Goal: Task Accomplishment & Management: Manage account settings

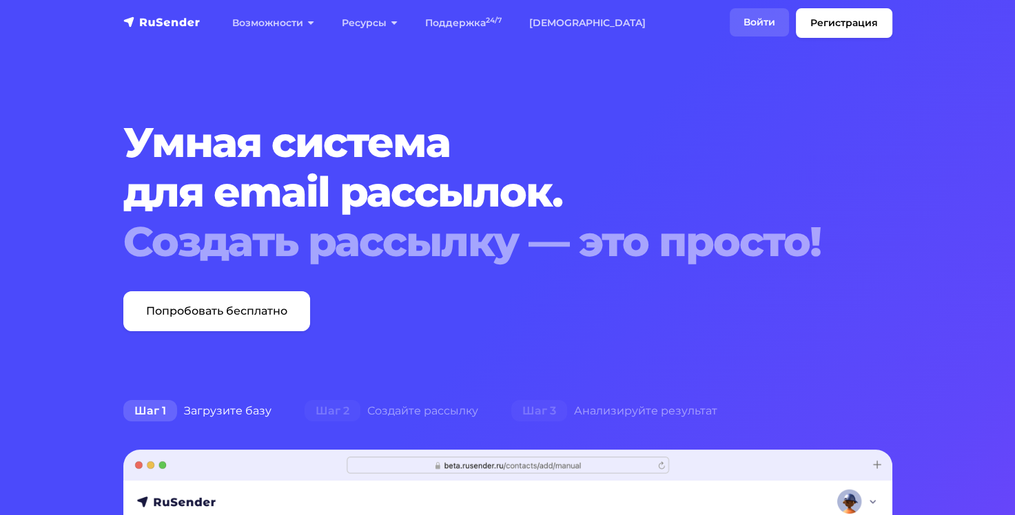
click at [758, 19] on link "Войти" at bounding box center [759, 22] width 59 height 28
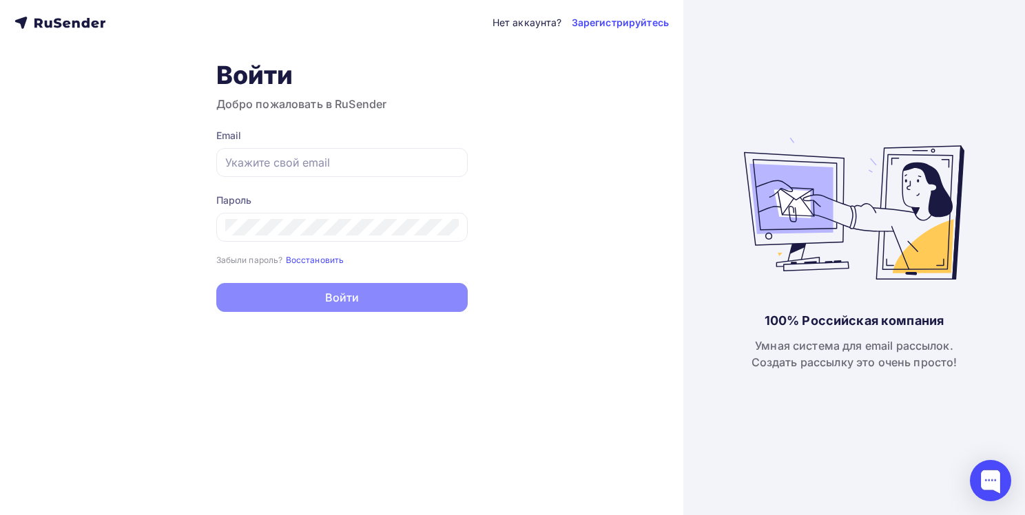
type input "[PERSON_NAME][EMAIL_ADDRESS][DOMAIN_NAME]"
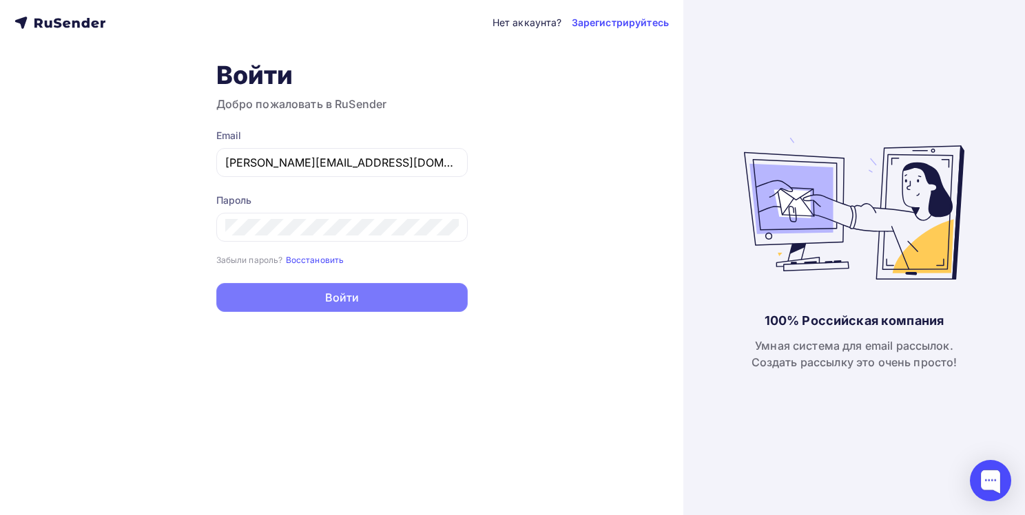
click at [311, 298] on button "Войти" at bounding box center [341, 297] width 251 height 29
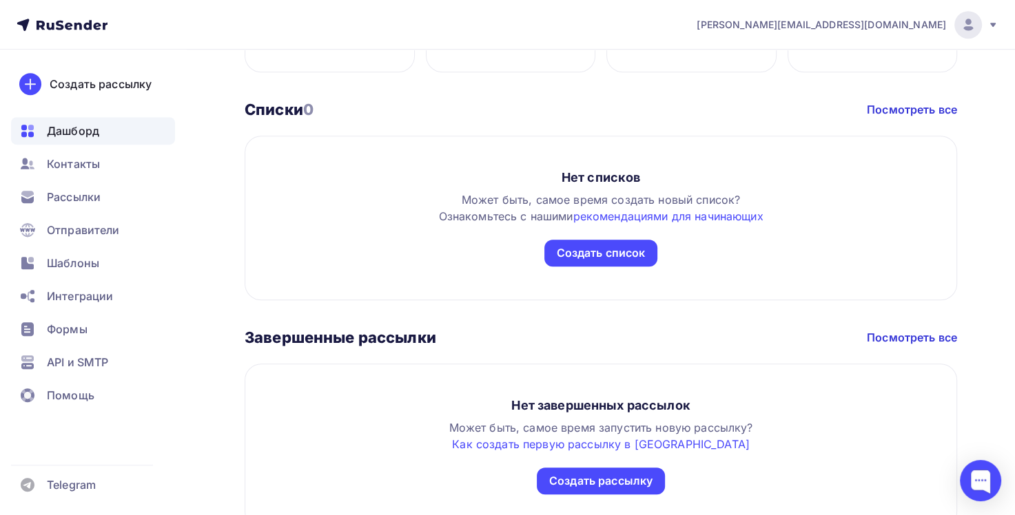
scroll to position [797, 0]
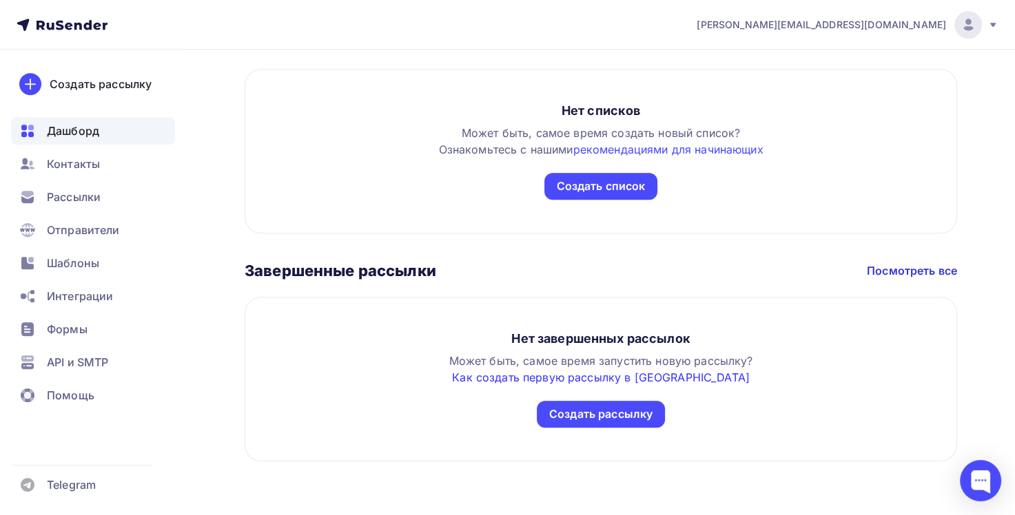
click at [570, 375] on link "Как создать первую рассылку в Rusender" at bounding box center [601, 378] width 298 height 14
click at [54, 128] on span "Дашборд" at bounding box center [73, 131] width 52 height 17
click at [55, 25] on icon at bounding box center [62, 25] width 91 height 17
click at [81, 165] on span "Контакты" at bounding box center [73, 164] width 53 height 17
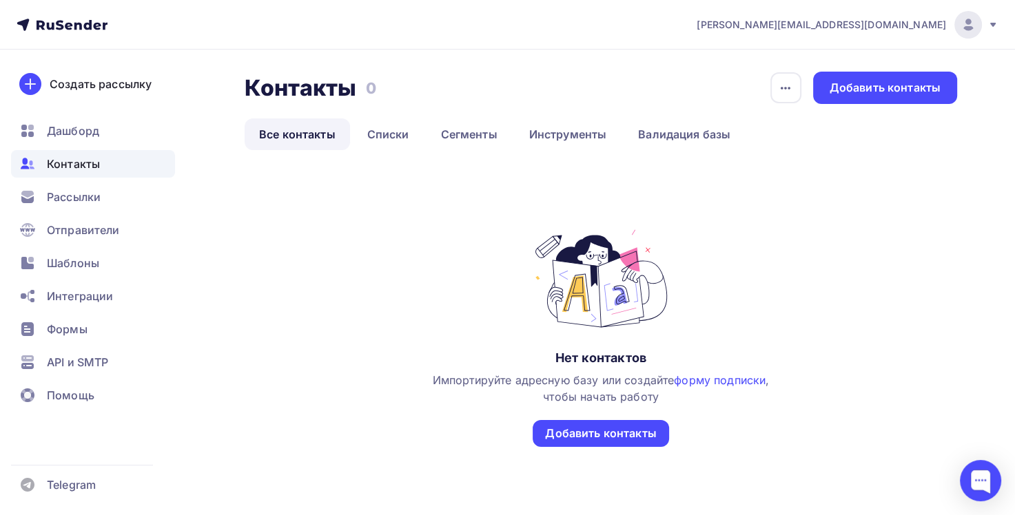
click at [62, 12] on nav "olga.zaitseva@glasstoria.ru Аккаунт Тарифы Выйти Создать рассылку Дашборд Конта…" at bounding box center [507, 25] width 1015 height 50
click at [68, 21] on icon at bounding box center [62, 25] width 91 height 17
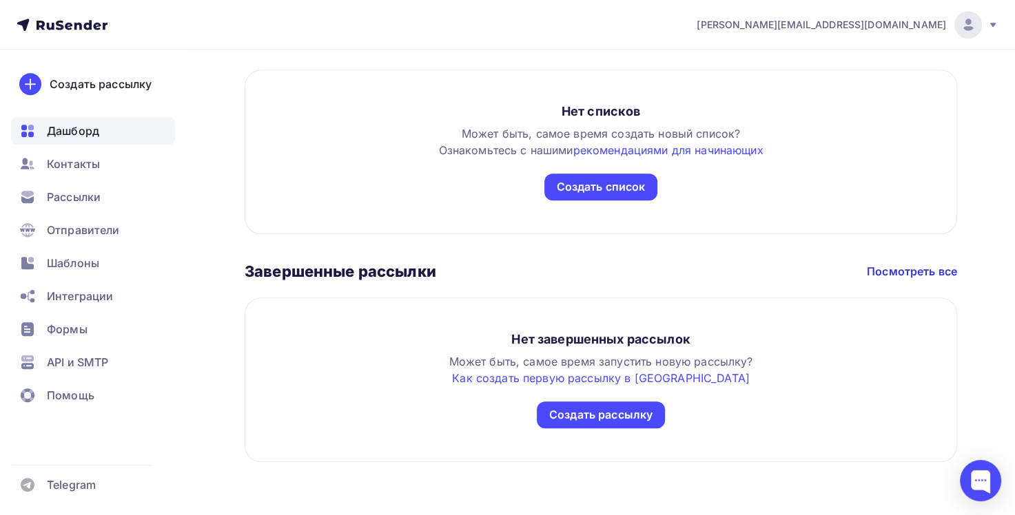
scroll to position [797, 0]
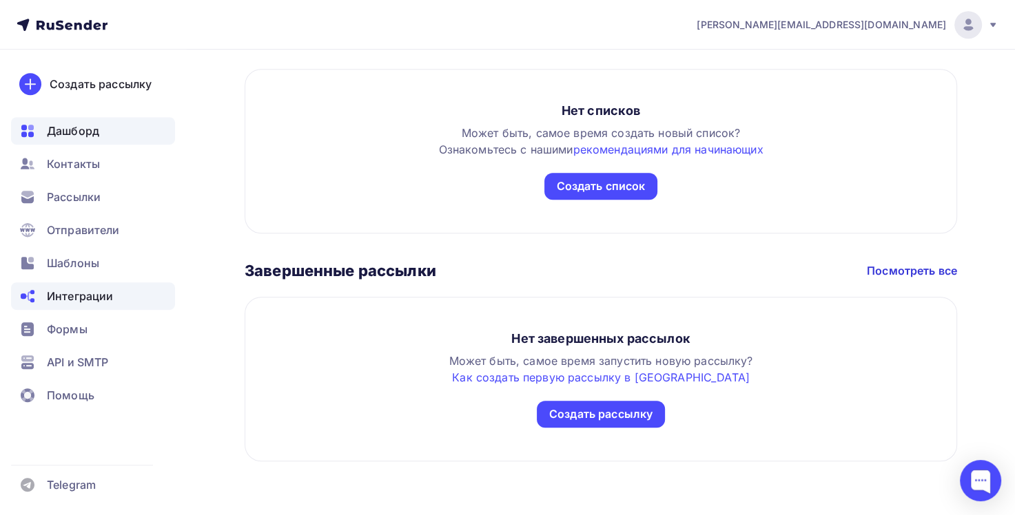
click at [71, 300] on span "Интеграции" at bounding box center [80, 296] width 66 height 17
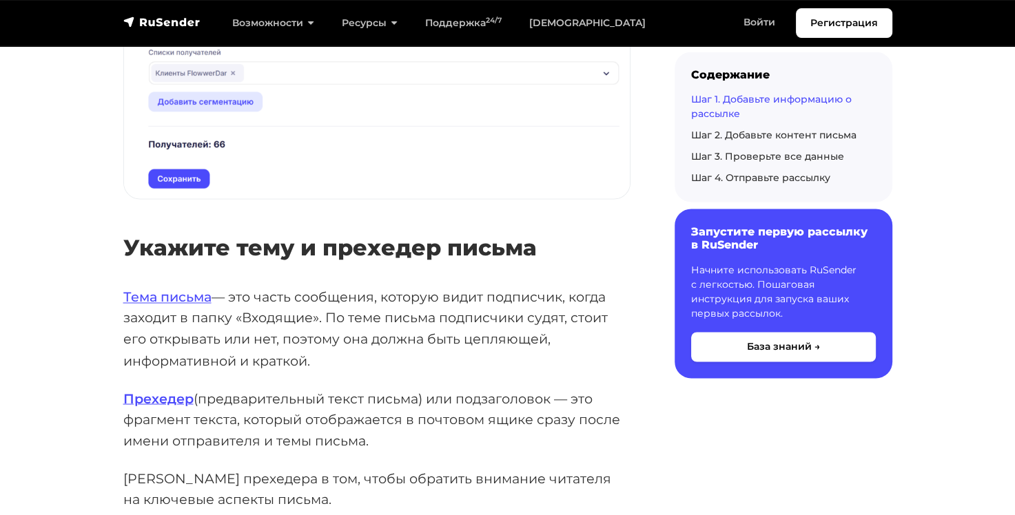
scroll to position [2205, 0]
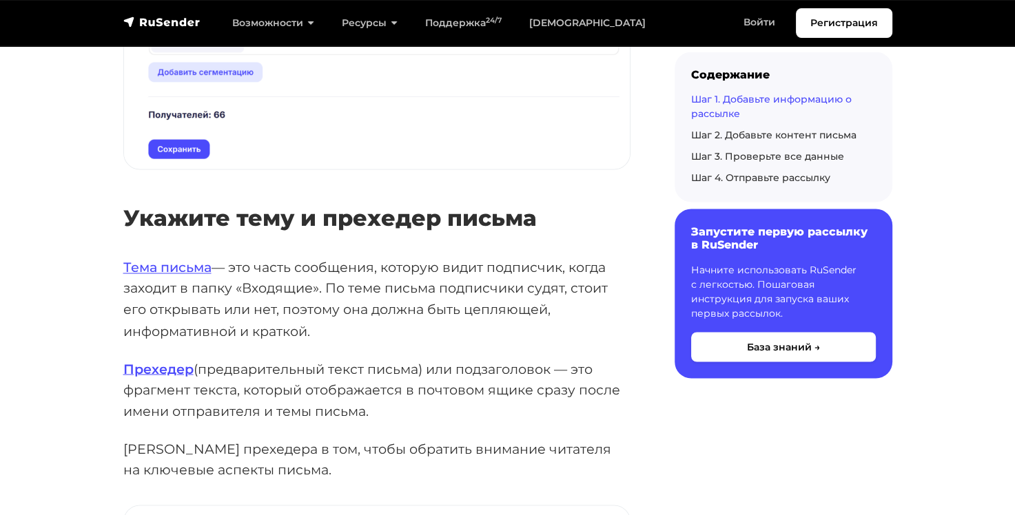
click at [316, 393] on p "Прехедер (предварительный текст письма) или подзаголовок — это фрагмент текста,…" at bounding box center [376, 389] width 507 height 63
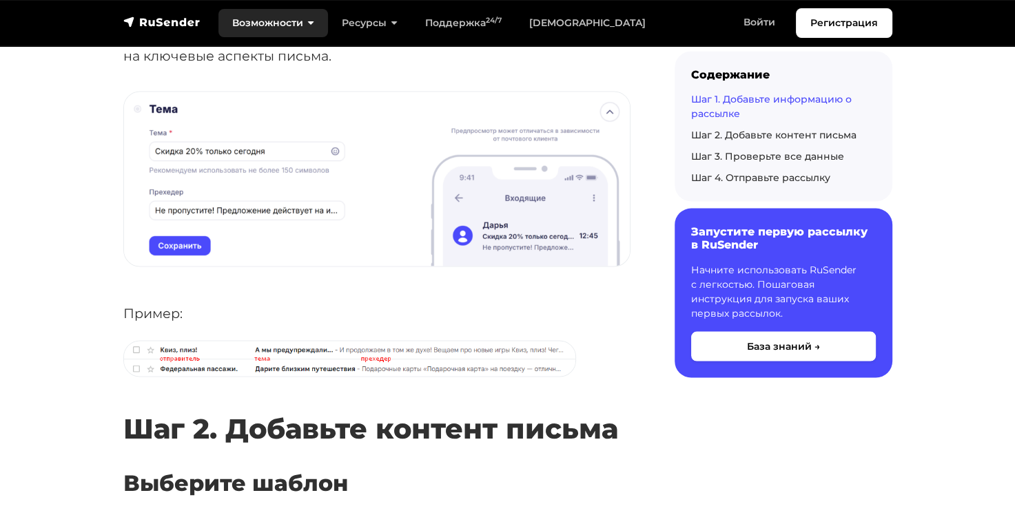
scroll to position [2618, 0]
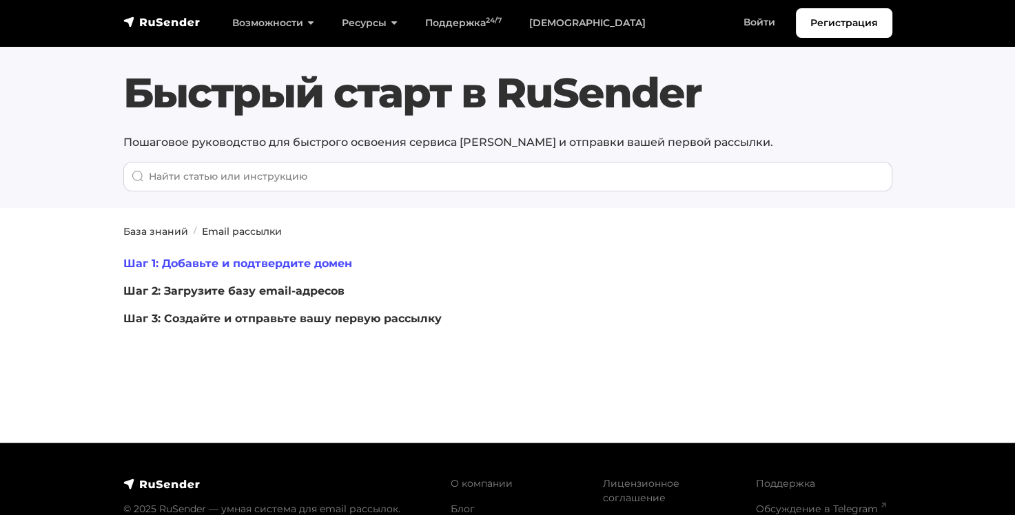
click at [240, 265] on link "Шаг 1: Добавьте и подтвердите домен" at bounding box center [237, 263] width 229 height 13
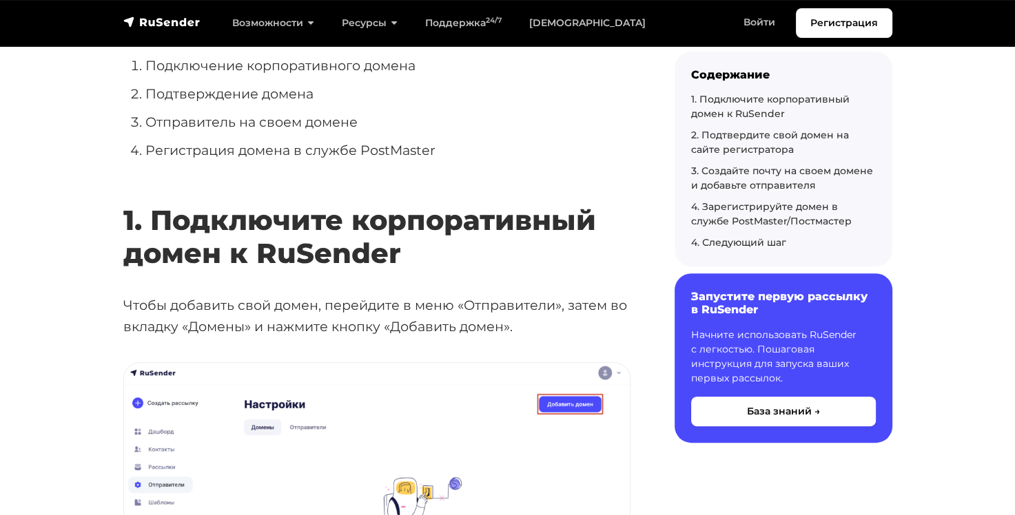
scroll to position [482, 0]
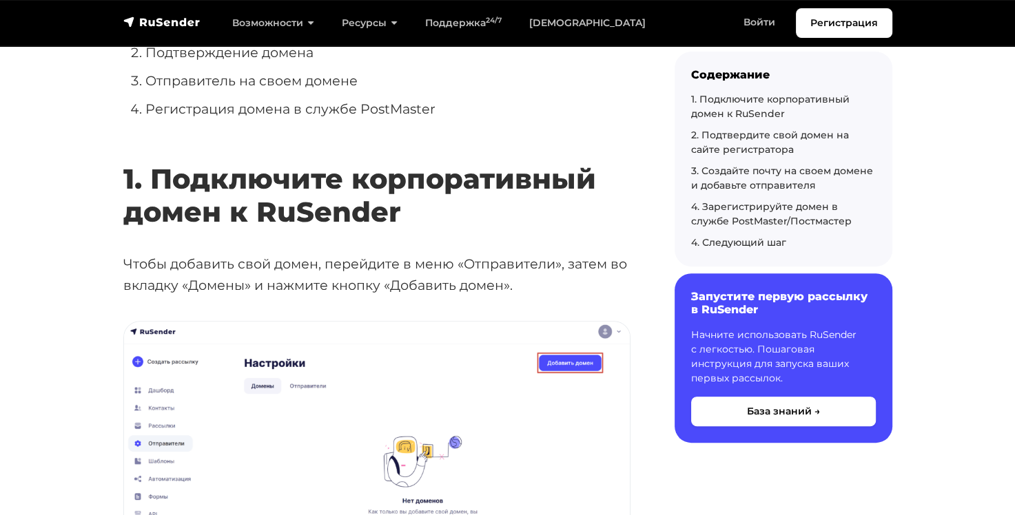
click at [717, 212] on div "4. Зарегистрируйте домен в службе PostMaster/Постмастер" at bounding box center [783, 214] width 185 height 29
click at [719, 207] on link "4. Зарегистрируйте домен в службе PostMaster/Постмастер" at bounding box center [771, 214] width 161 height 27
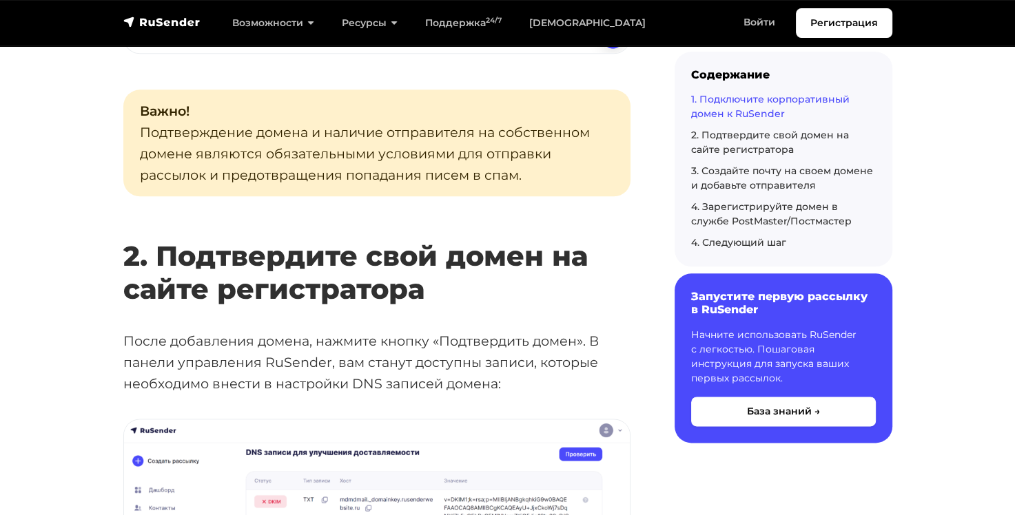
scroll to position [1458, 0]
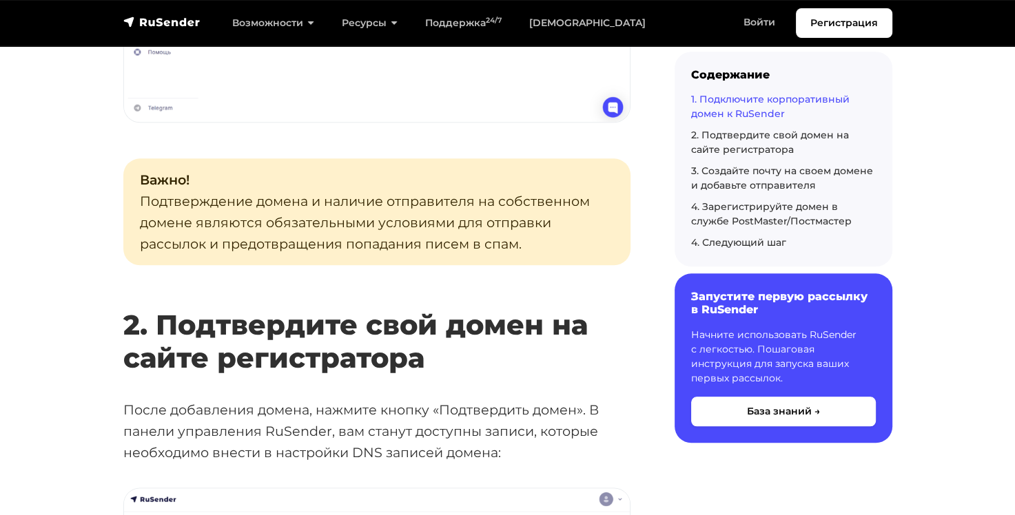
click at [746, 99] on link "1. Подключите корпоративный домен к RuSender" at bounding box center [770, 106] width 158 height 27
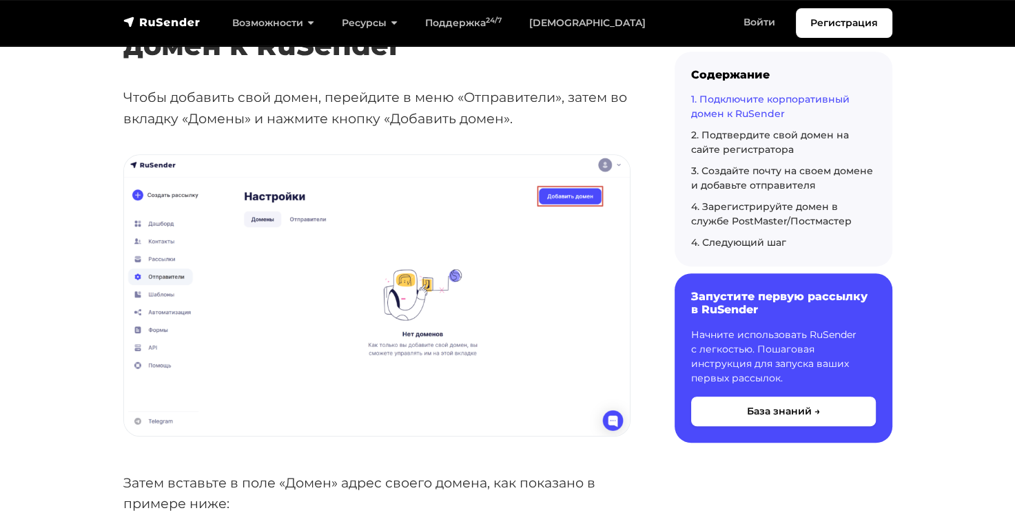
scroll to position [604, 0]
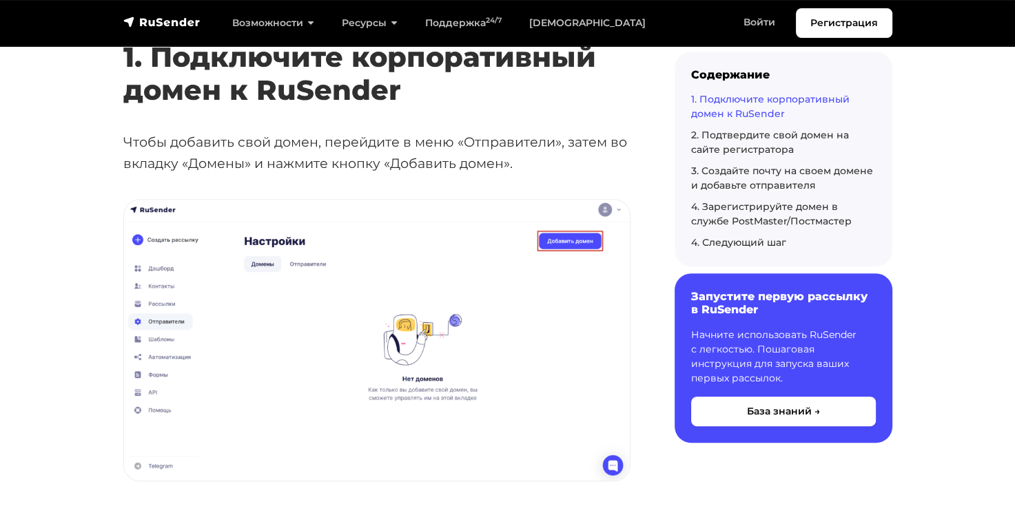
click at [737, 103] on link "1. Подключите корпоративный домен к RuSender" at bounding box center [770, 106] width 158 height 27
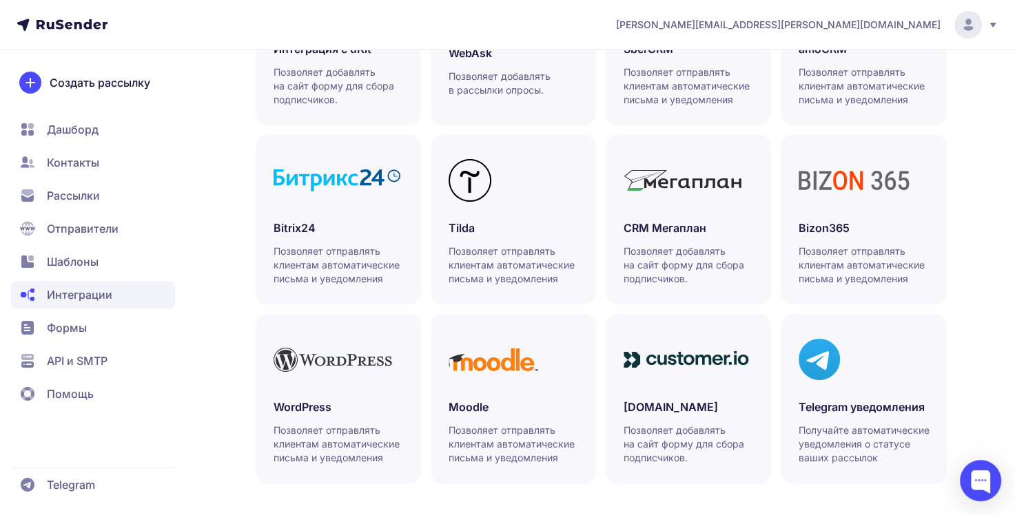
scroll to position [432, 0]
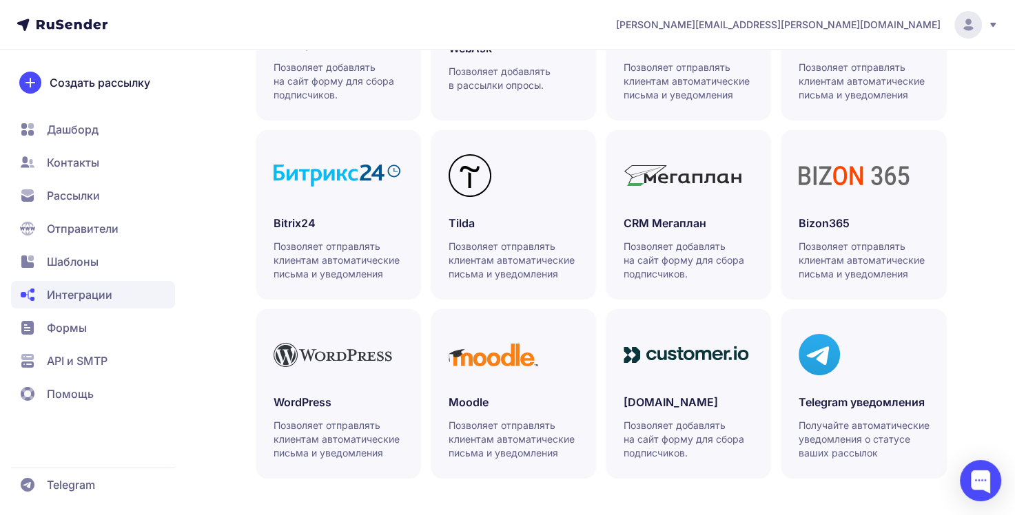
click at [76, 260] on span "Шаблоны" at bounding box center [73, 262] width 52 height 17
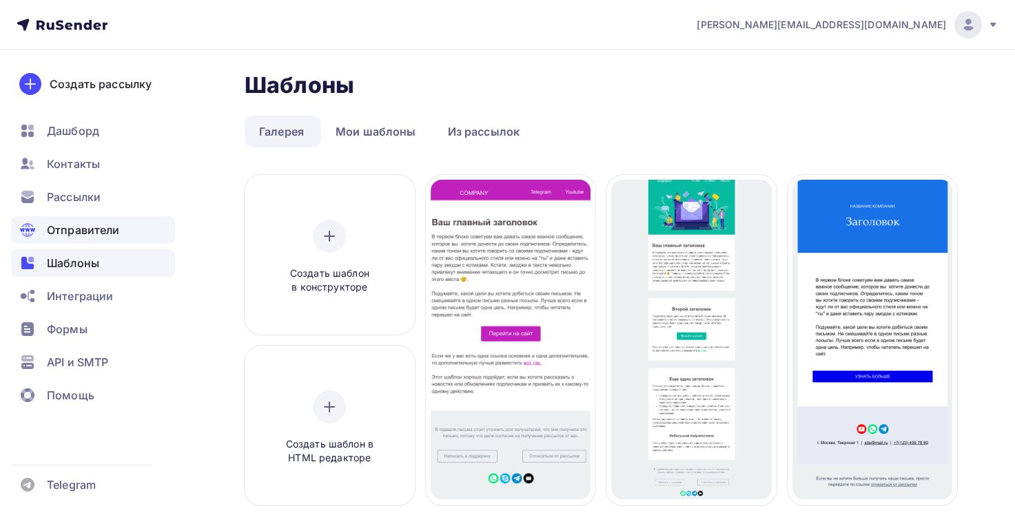
click at [81, 230] on span "Отправители" at bounding box center [83, 230] width 73 height 17
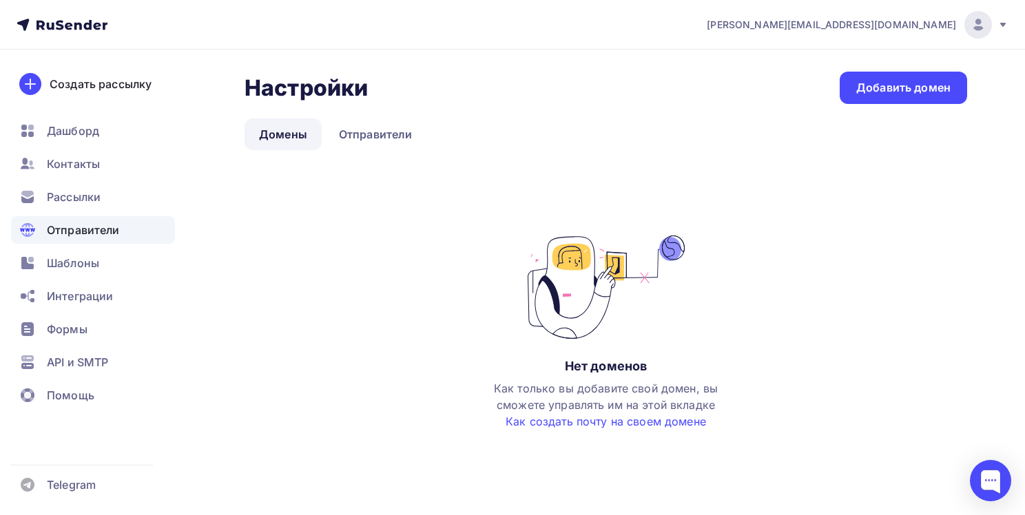
click at [832, 66] on div "Настройки Настройки Добавить домен Домены Отправители Домены Отправители Нет до…" at bounding box center [512, 281] width 1025 height 463
click at [860, 83] on div "Добавить домен" at bounding box center [903, 88] width 94 height 16
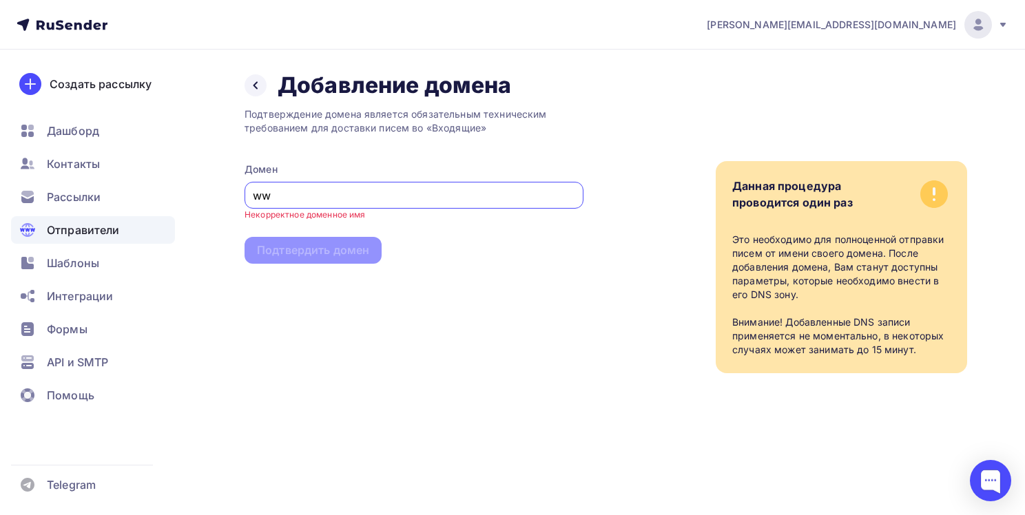
type input "w"
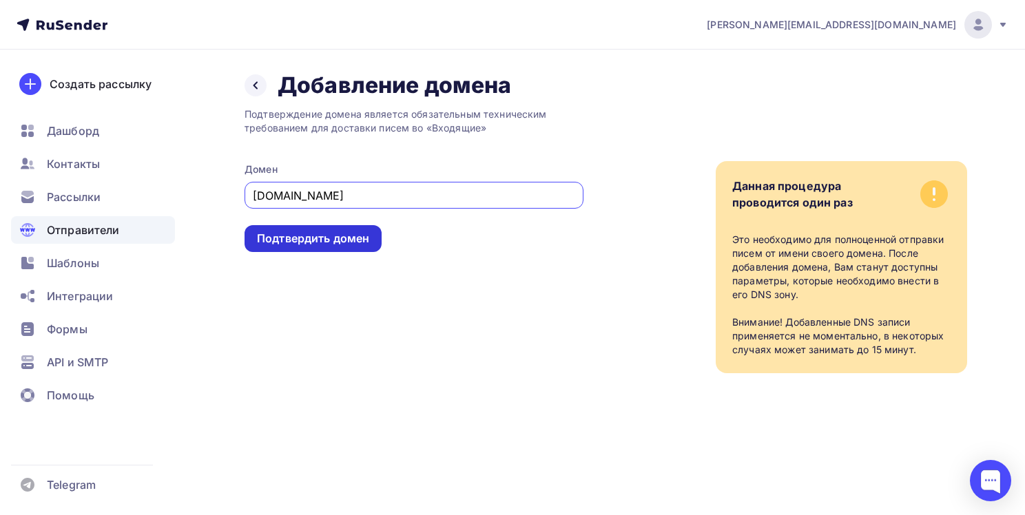
type input "glasstoria.ru"
click at [356, 238] on div "Подтвердить домен" at bounding box center [313, 239] width 112 height 16
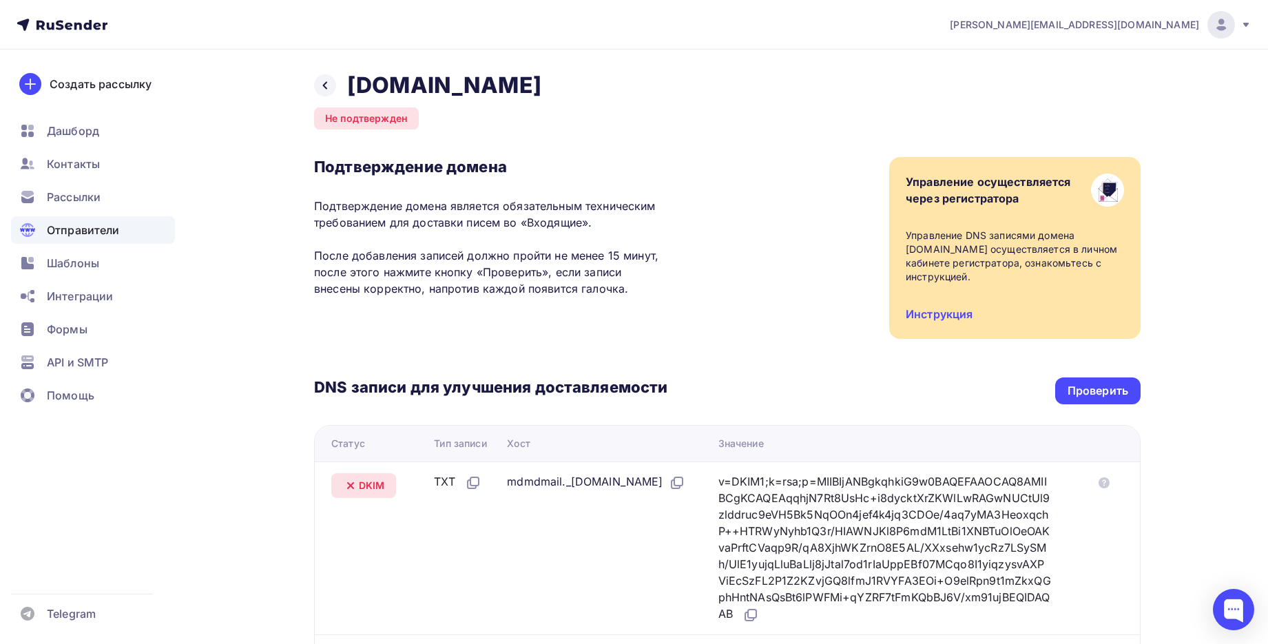
click at [898, 352] on div "DNS записи для улучшения доставляемости Проверить Статус Тип записи Хост Значен…" at bounding box center [727, 539] width 827 height 400
click at [1025, 391] on div "Проверить" at bounding box center [1098, 391] width 61 height 16
click at [362, 120] on div "Не подтвержден" at bounding box center [366, 118] width 105 height 22
click at [929, 313] on link "Инструкция" at bounding box center [939, 314] width 67 height 14
click at [386, 120] on div "Не подтвержден" at bounding box center [366, 118] width 105 height 22
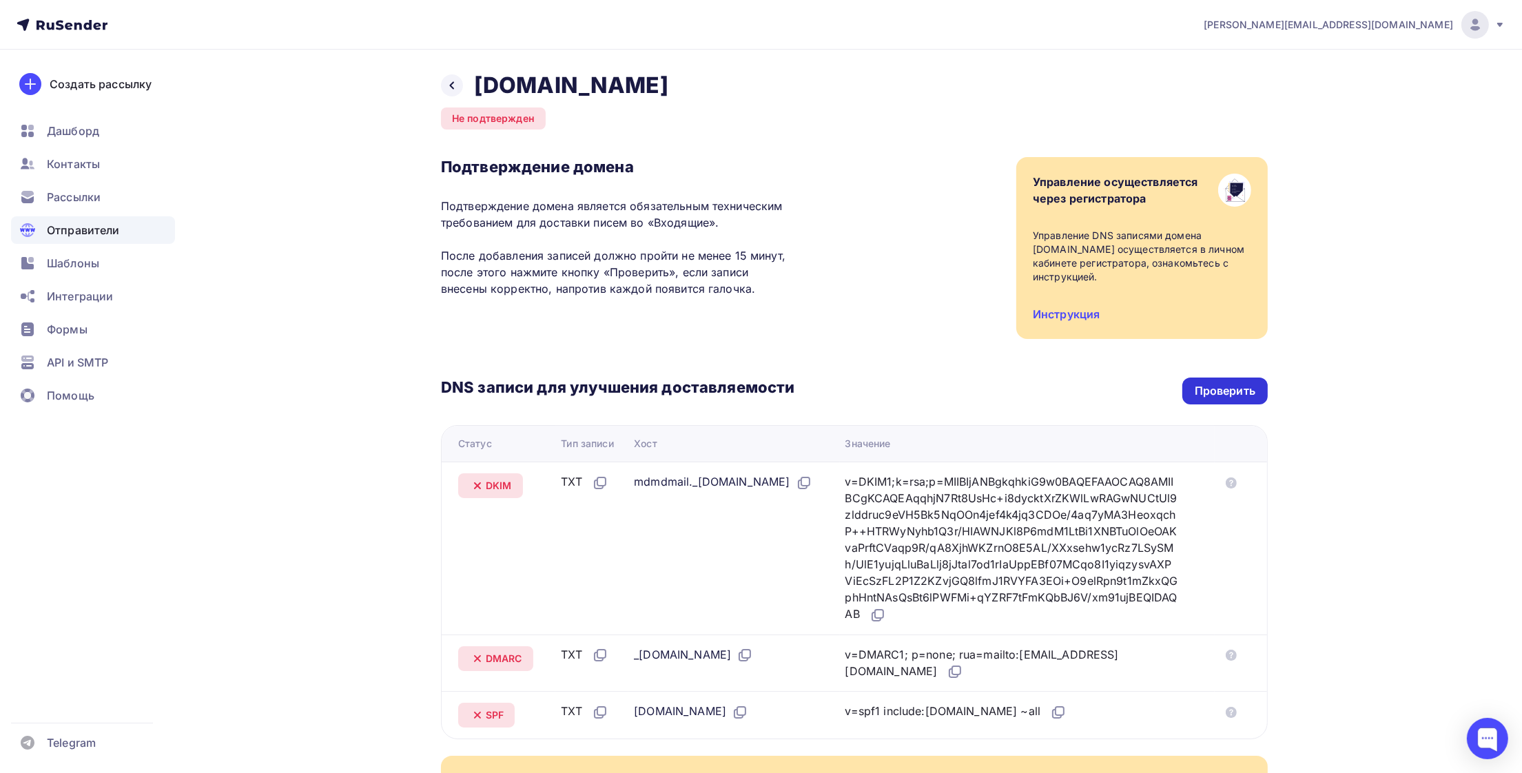
click at [1217, 385] on div "Проверить" at bounding box center [1225, 391] width 61 height 16
click at [1222, 389] on div "Проверить" at bounding box center [1225, 391] width 61 height 16
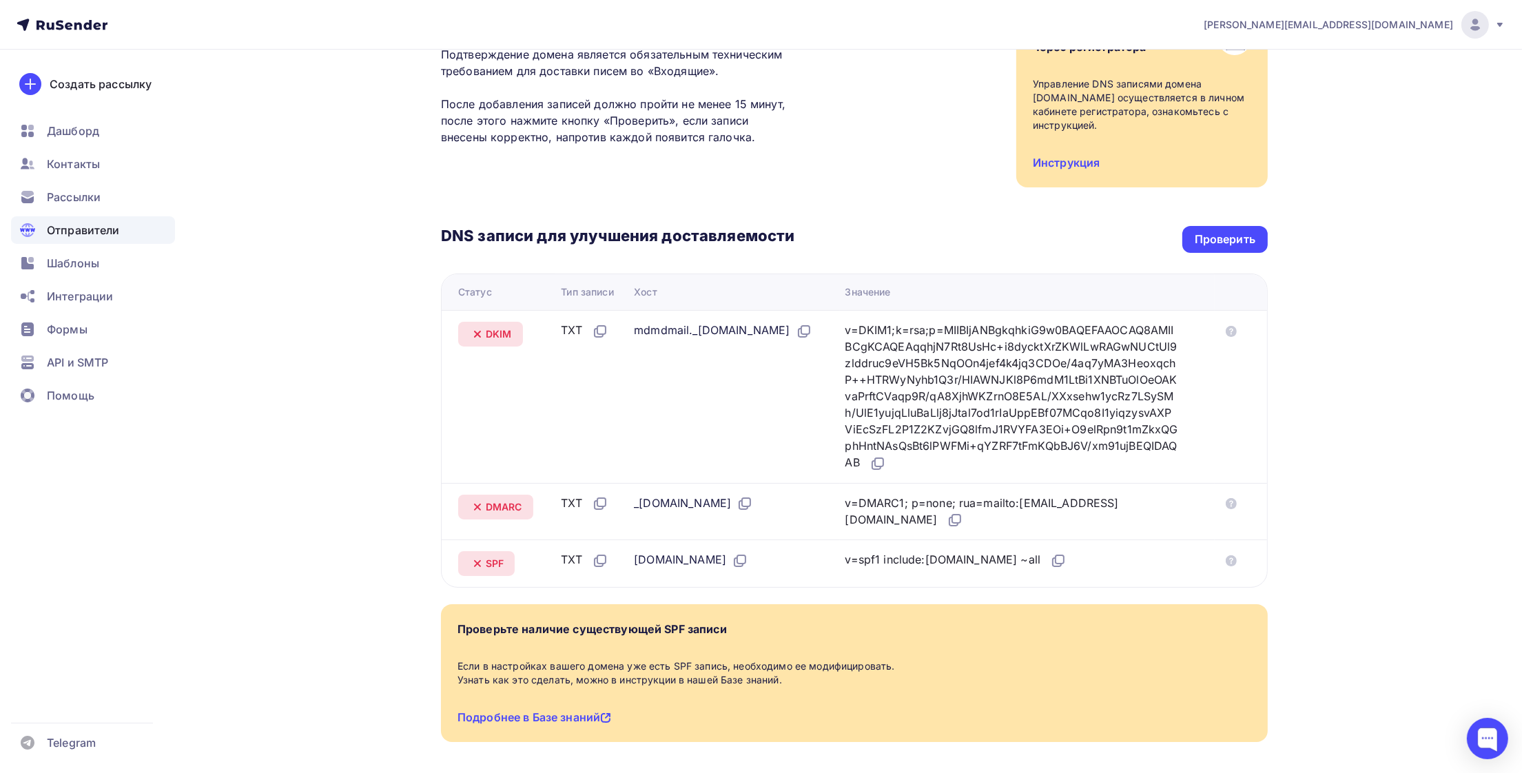
scroll to position [103, 0]
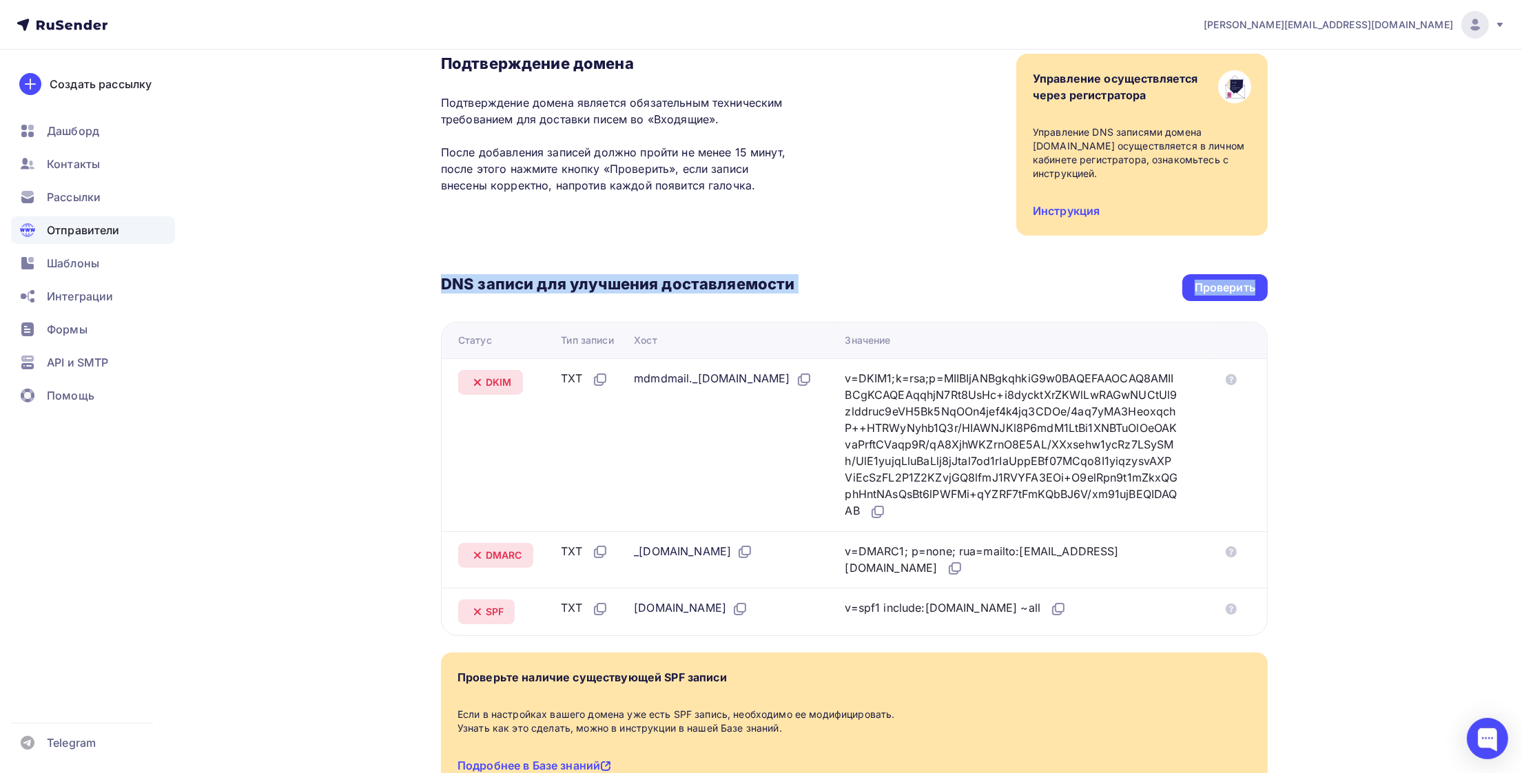
drag, startPoint x: 440, startPoint y: 283, endPoint x: 1211, endPoint y: 605, distance: 835.1
click at [1211, 626] on div "DNS записи для улучшения доставляемости Проверить Статус Тип записи Хост Значен…" at bounding box center [854, 436] width 827 height 400
click at [1268, 408] on div "olga.zaitseva@glasstoria.ru Аккаунт Тарифы Выйти Создать рассылку Дашборд Конта…" at bounding box center [761, 388] width 1522 height 983
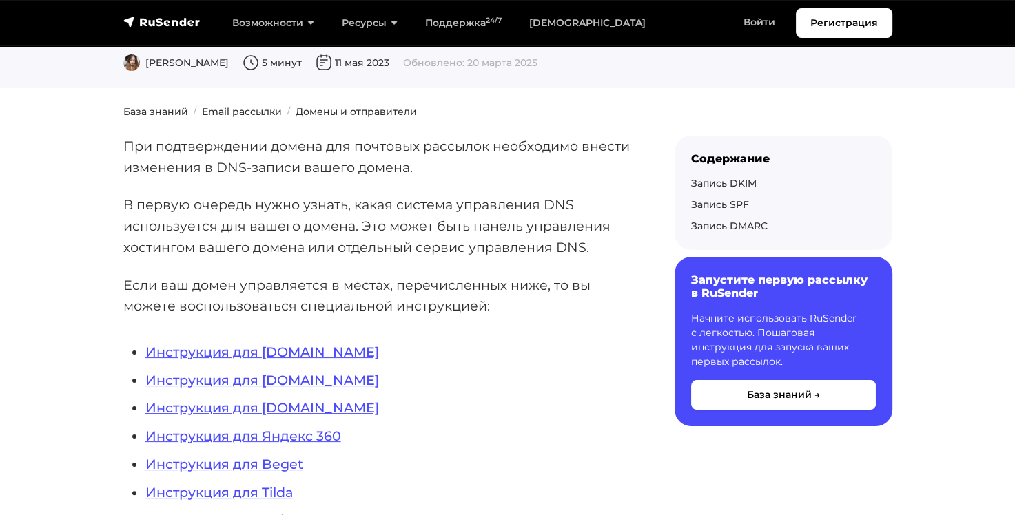
scroll to position [207, 0]
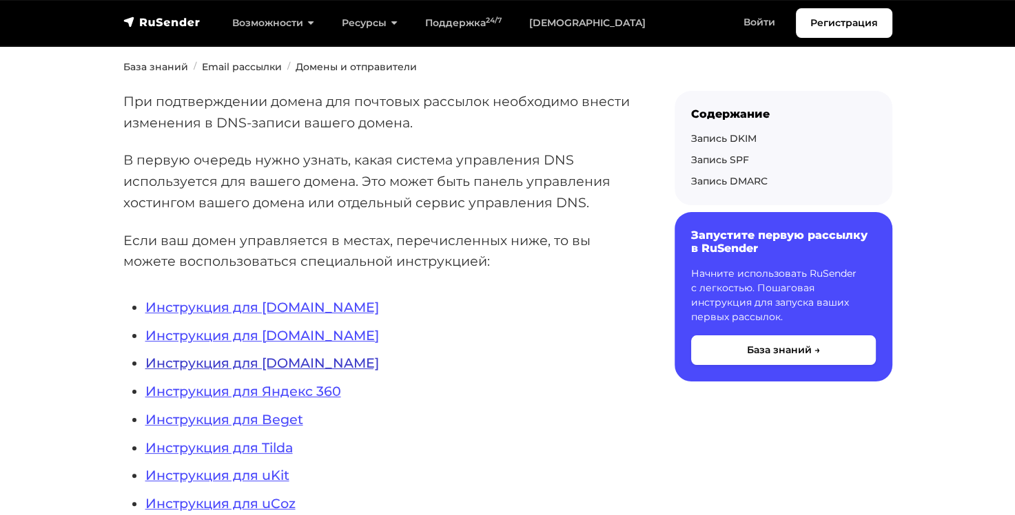
click at [262, 364] on link "Инструкция для NIC.RU" at bounding box center [262, 363] width 234 height 17
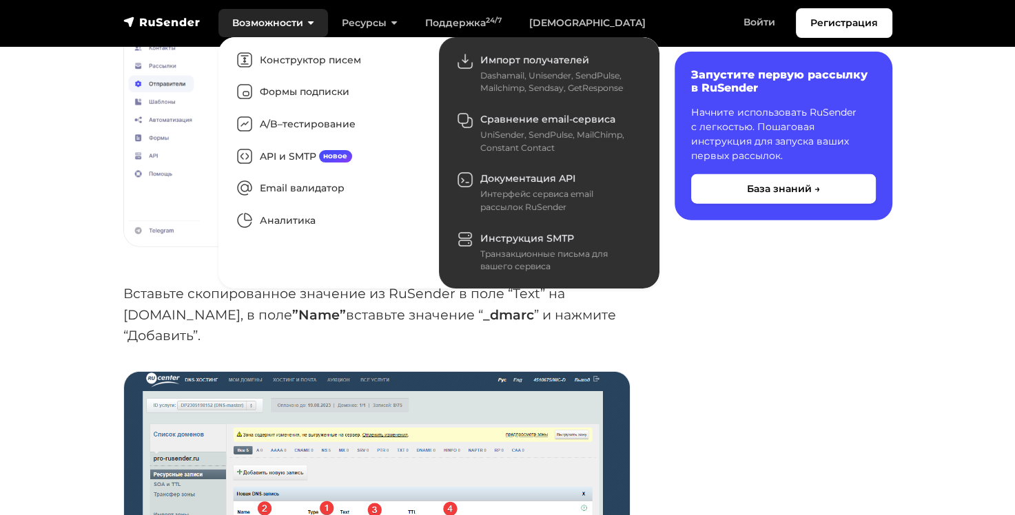
scroll to position [3238, 0]
